Goal: Find specific page/section: Find specific page/section

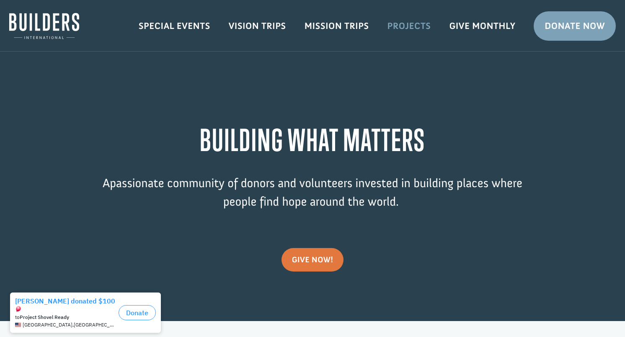
click at [412, 31] on link "Projects" at bounding box center [410, 26] width 62 height 24
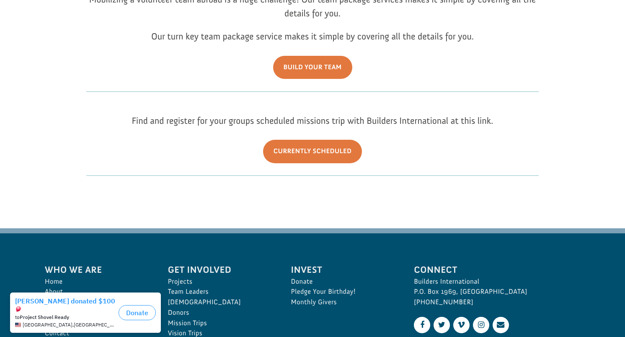
scroll to position [273, 0]
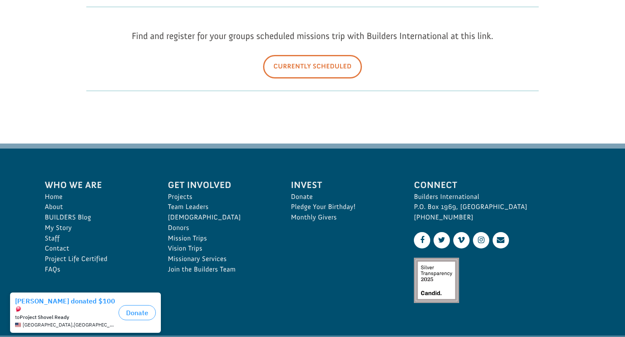
click at [320, 64] on link "Currently Scheduled" at bounding box center [312, 66] width 99 height 23
